Goal: Browse casually: Explore the website without a specific task or goal

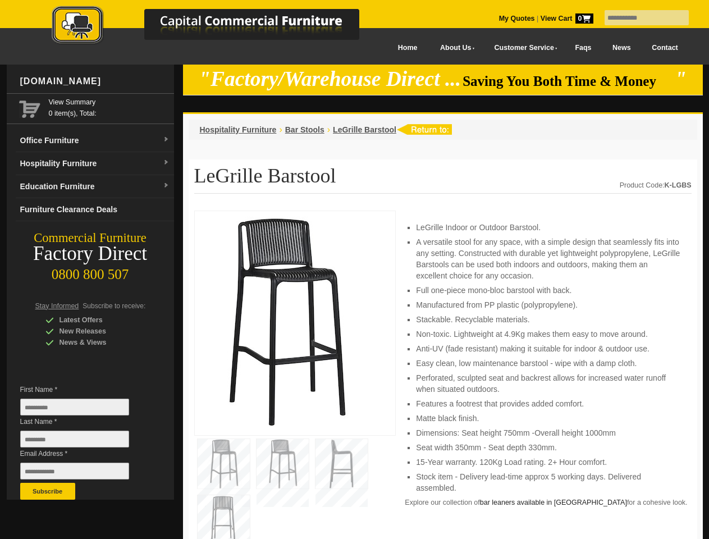
click at [639, 18] on input "text" at bounding box center [647, 17] width 84 height 15
click at [83, 442] on input "Last Name *" at bounding box center [74, 439] width 109 height 17
click at [48, 491] on button "Subscribe" at bounding box center [47, 491] width 55 height 17
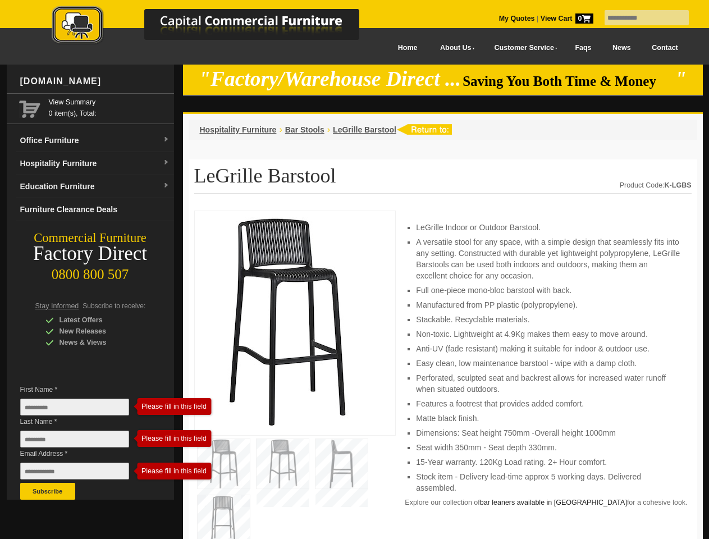
click at [443, 375] on li "Perforated, sculpted seat and backrest allows for increased water runoff when s…" at bounding box center [548, 383] width 264 height 22
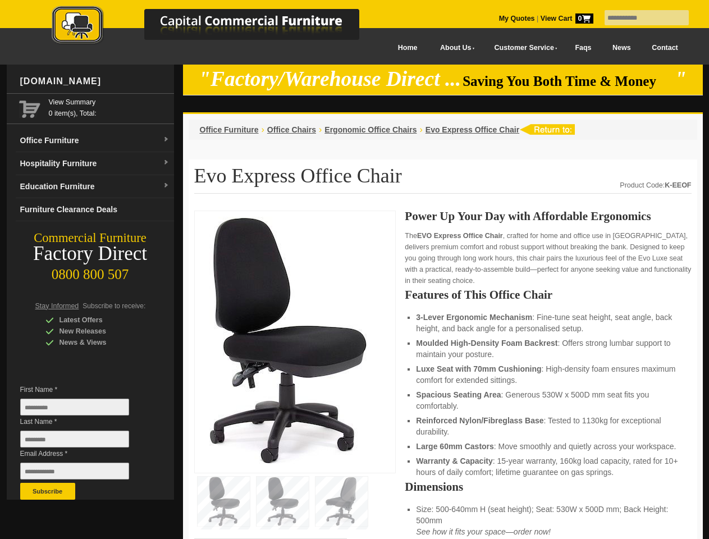
click at [639, 18] on input "text" at bounding box center [647, 17] width 84 height 15
click at [83, 442] on input "Last Name *" at bounding box center [74, 439] width 109 height 17
click at [48, 491] on button "Subscribe" at bounding box center [47, 491] width 55 height 17
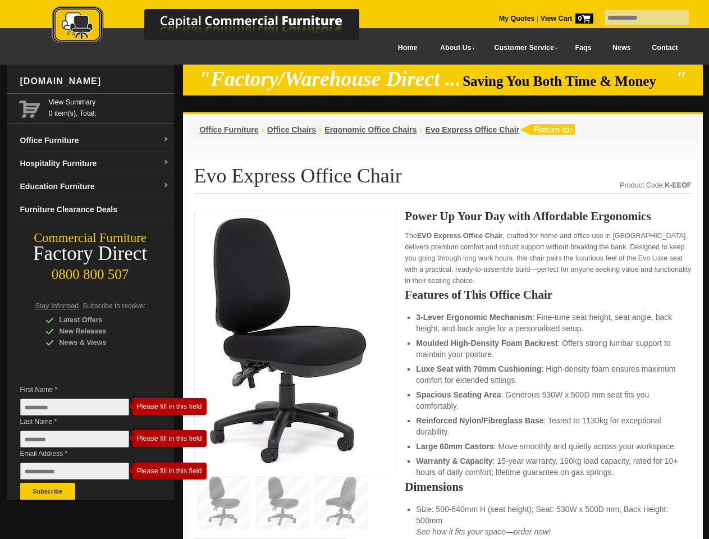
click at [443, 375] on li "Luxe Seat with 70mm Cushioning : High-density foam ensures maximum comfort for …" at bounding box center [548, 374] width 264 height 22
